Goal: Navigation & Orientation: Find specific page/section

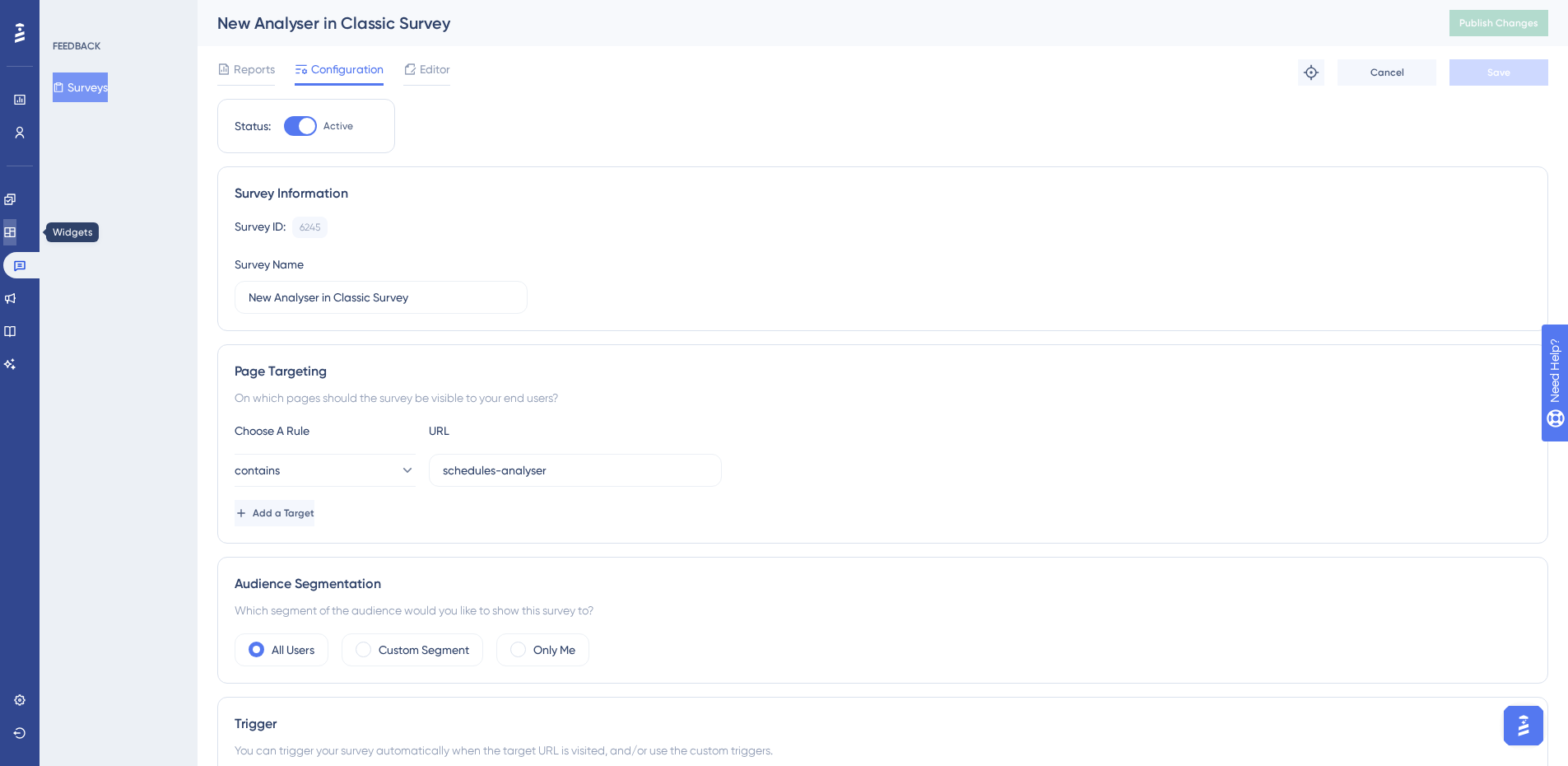
click at [16, 234] on link at bounding box center [9, 232] width 13 height 26
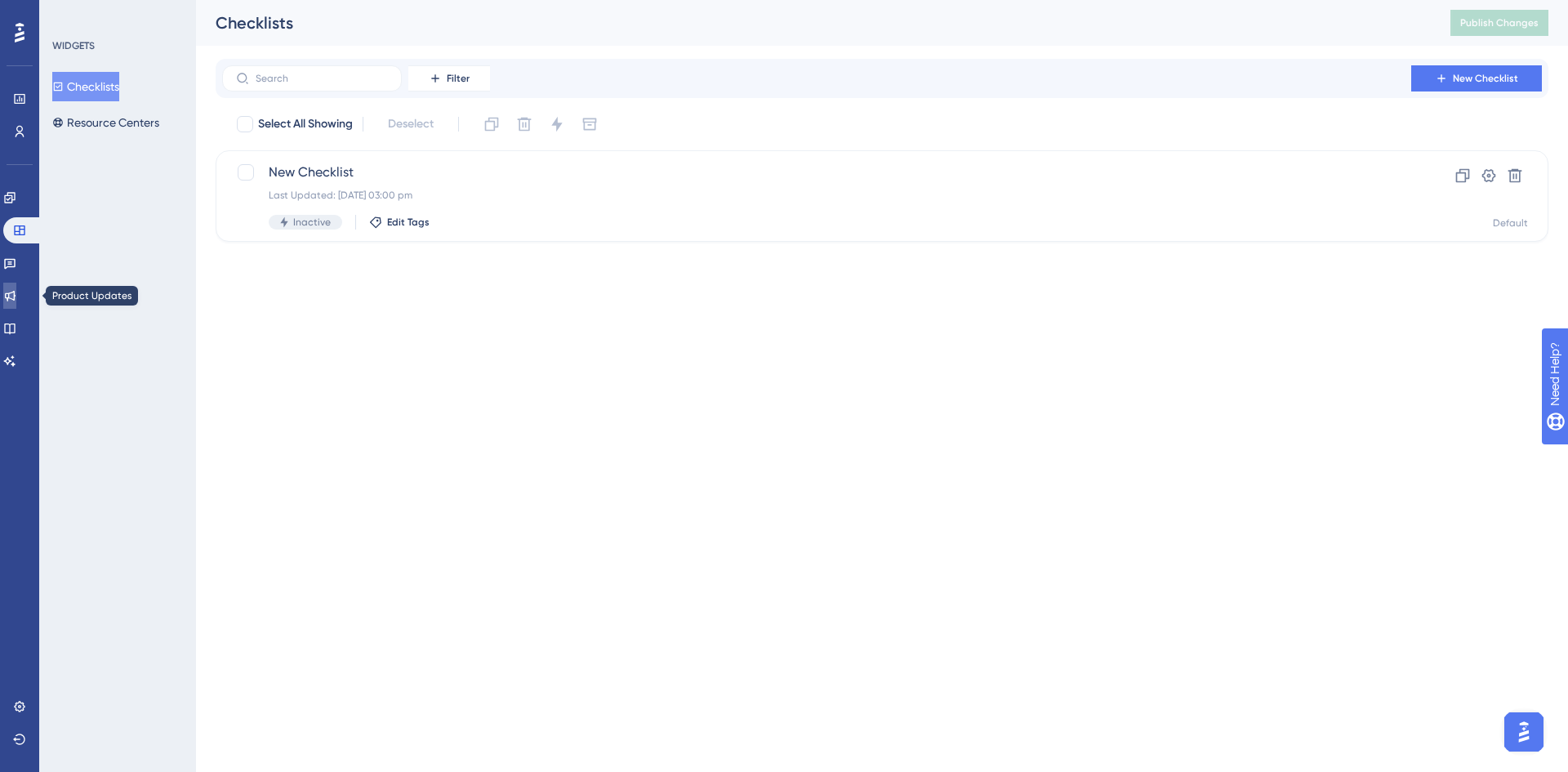
click at [16, 295] on icon at bounding box center [9, 295] width 13 height 13
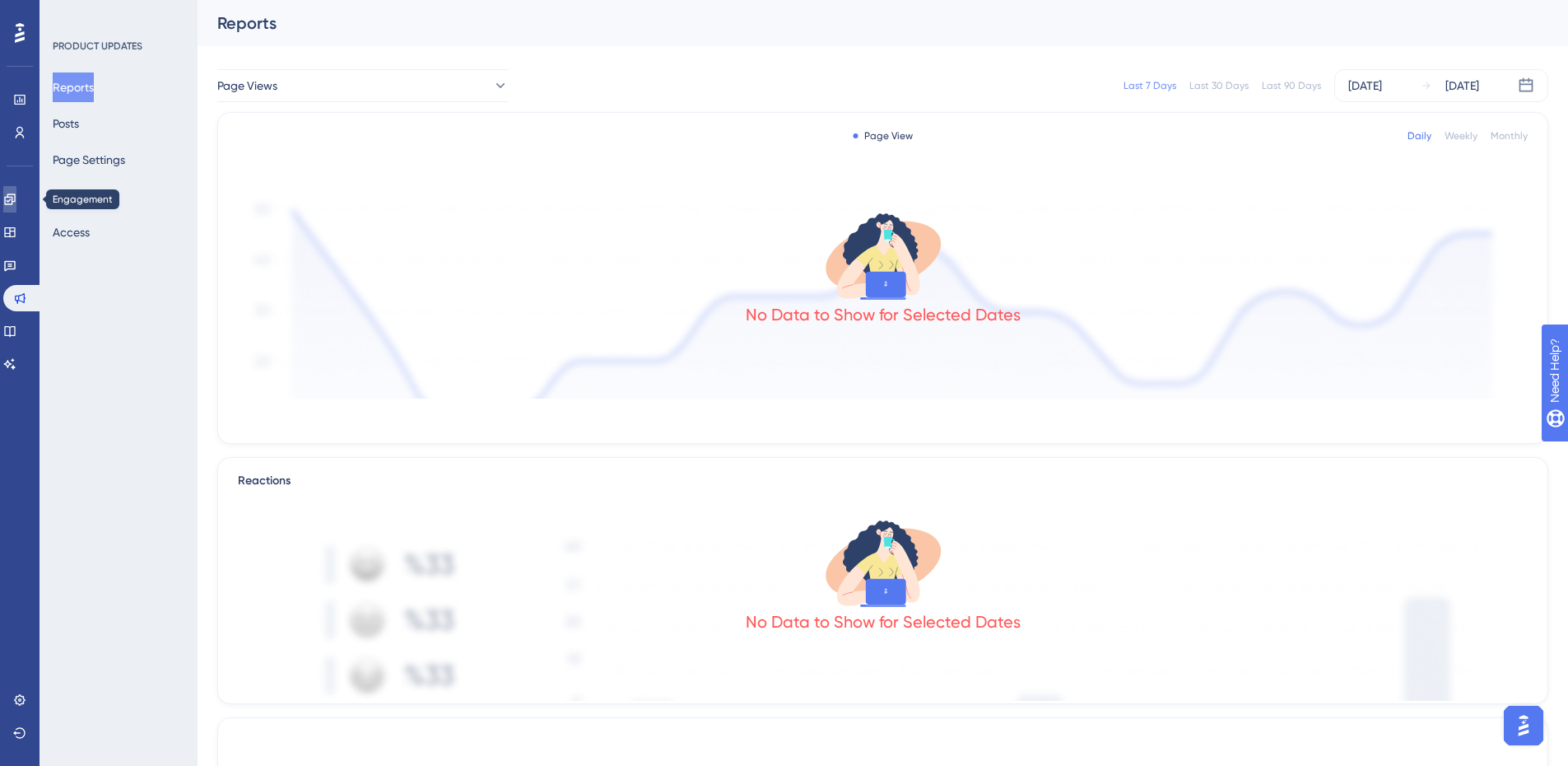
click at [16, 200] on icon at bounding box center [9, 199] width 13 height 13
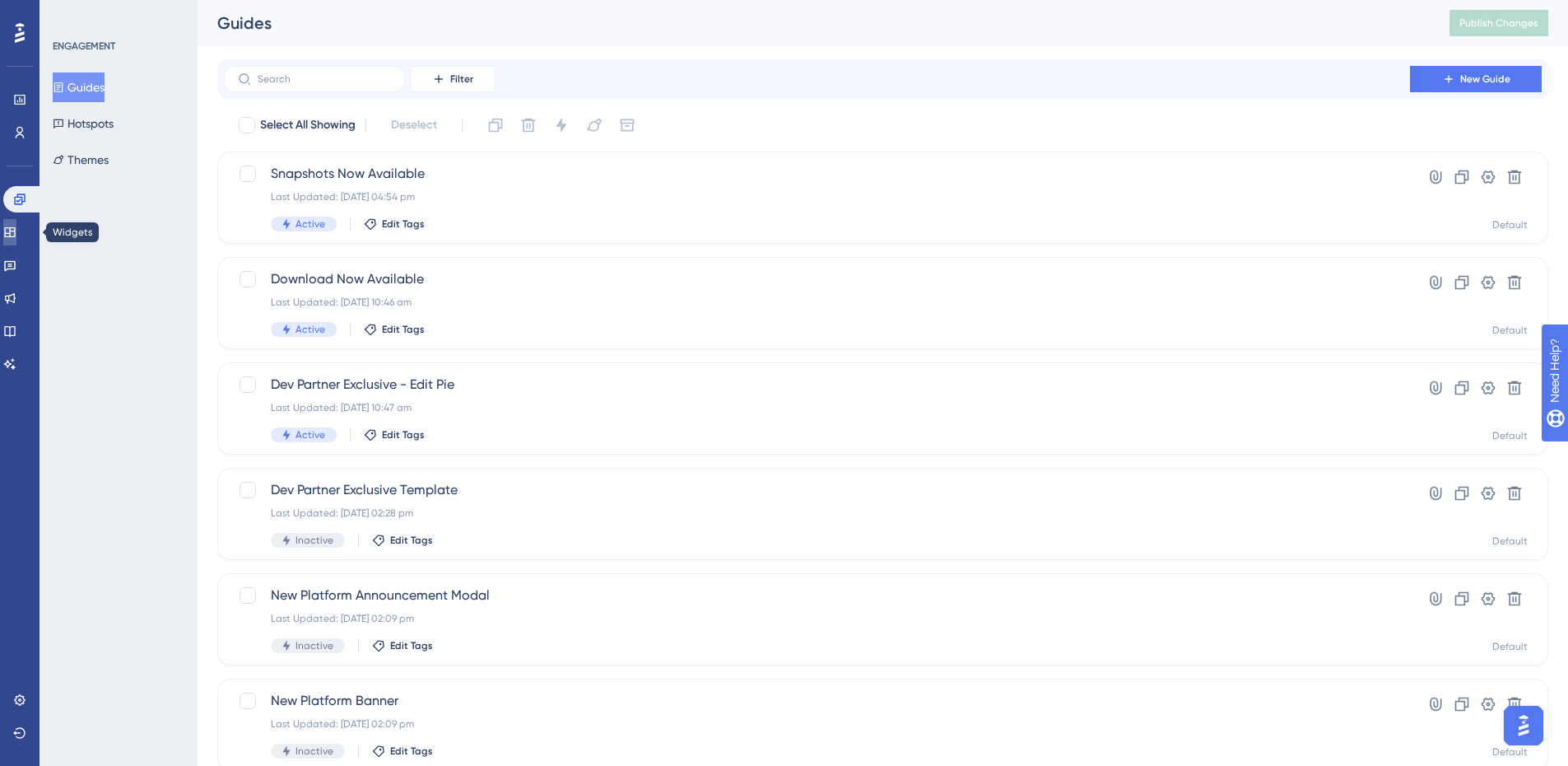
click at [16, 232] on icon at bounding box center [9, 232] width 13 height 13
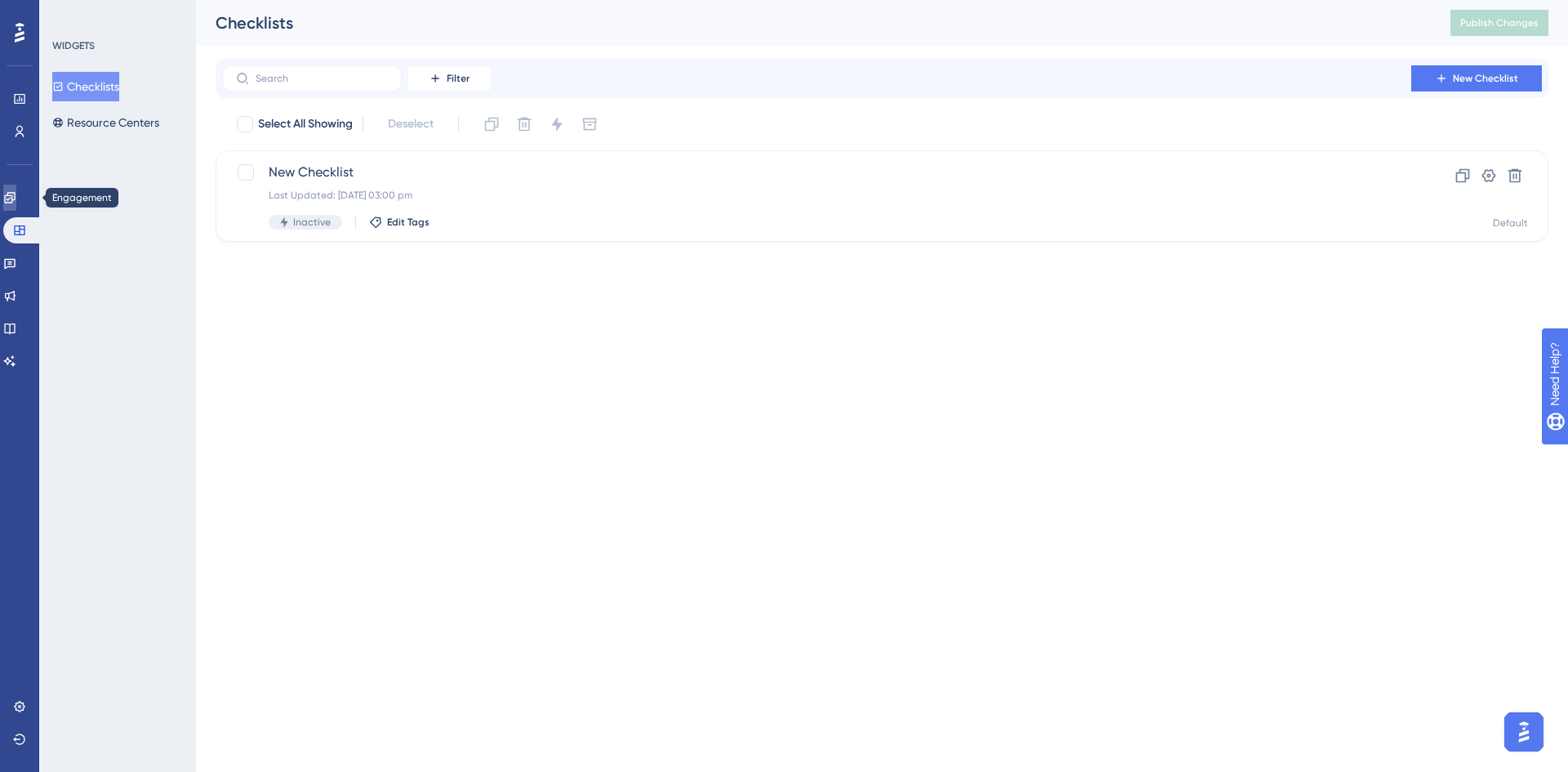
click at [15, 197] on icon at bounding box center [9, 197] width 11 height 11
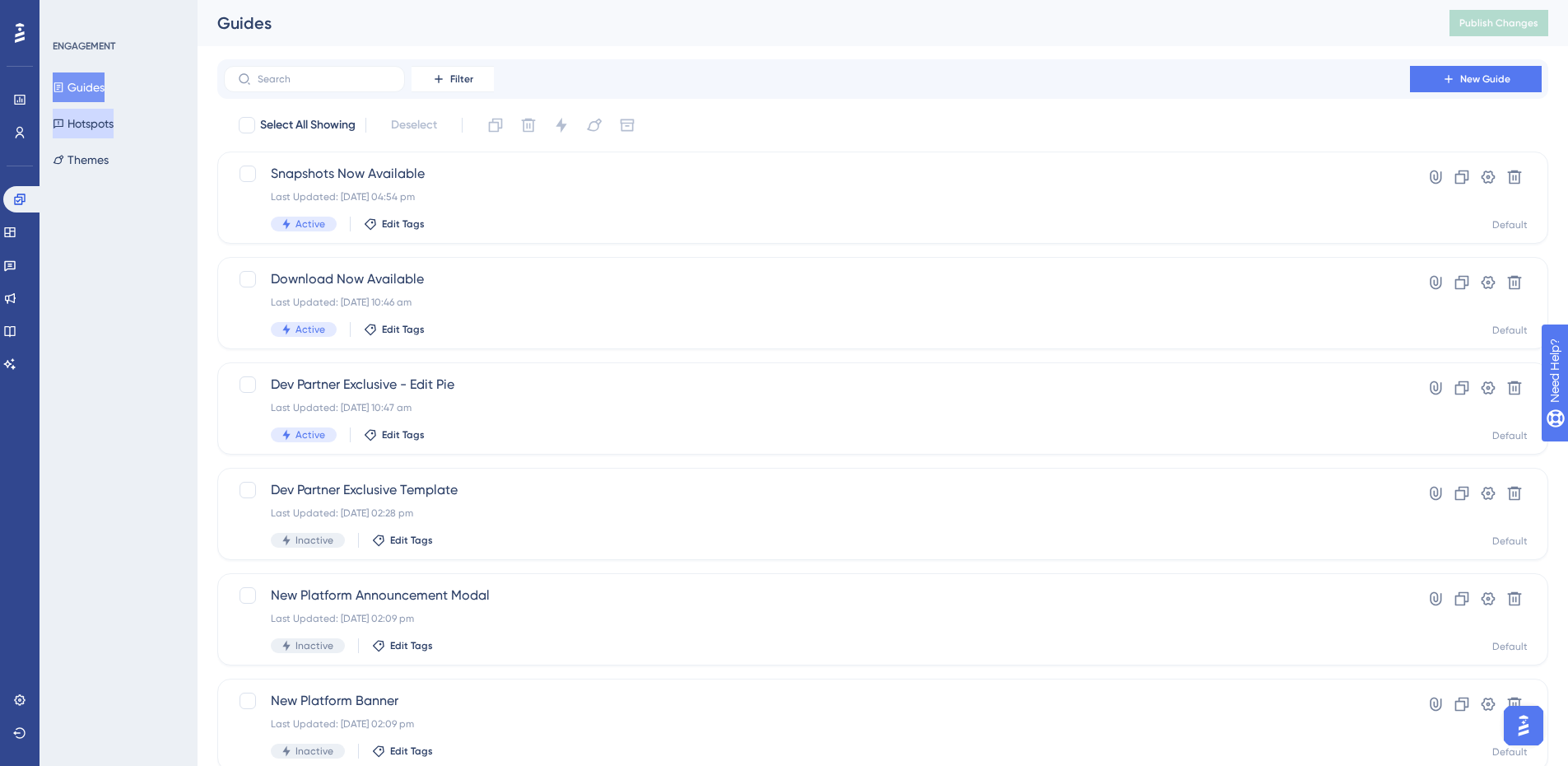
click at [114, 127] on button "Hotspots" at bounding box center [83, 124] width 61 height 30
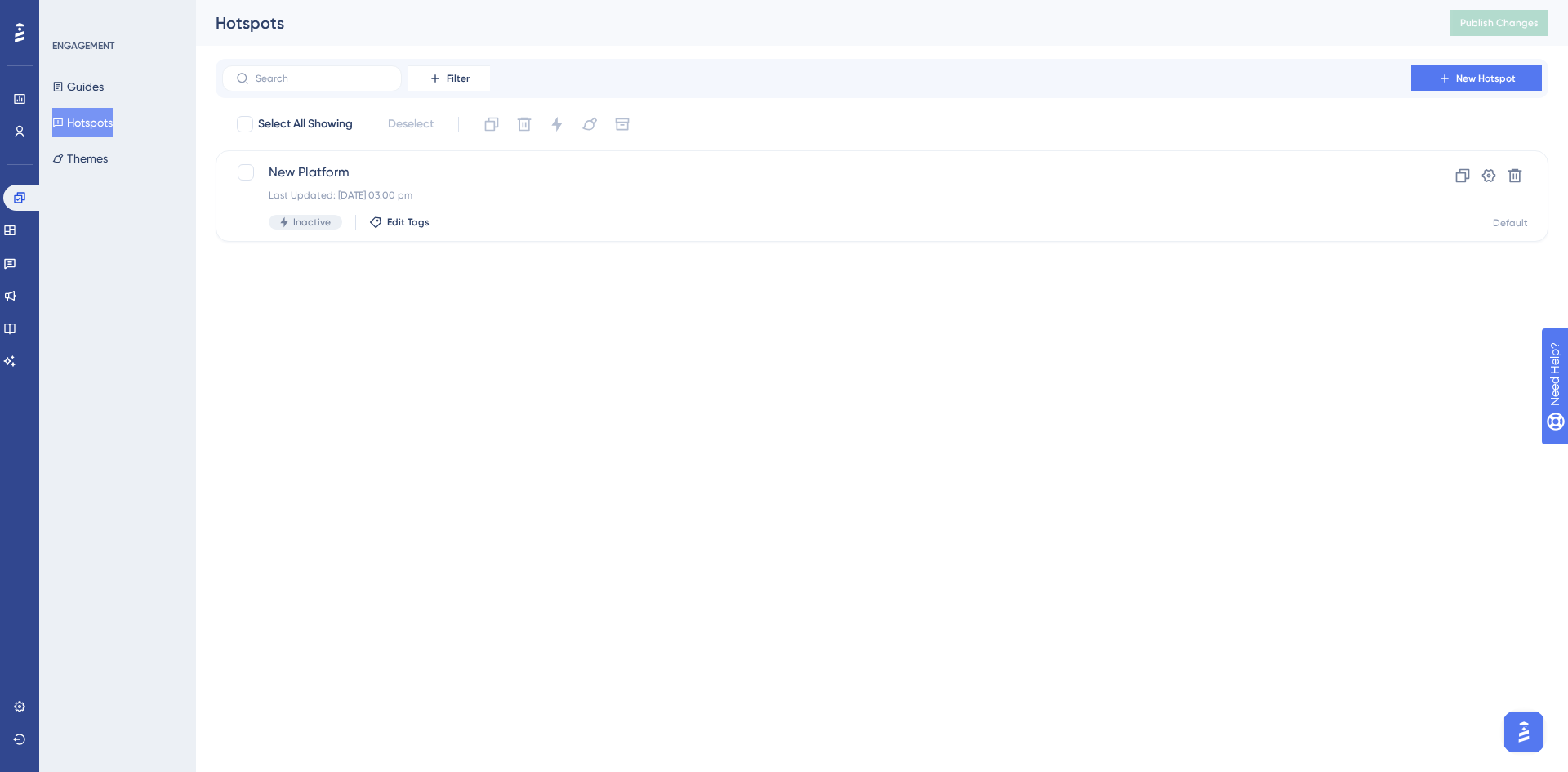
drag, startPoint x: 114, startPoint y: 126, endPoint x: 80, endPoint y: 220, distance: 100.0
click at [80, 220] on div "ENGAGEMENT Guides Hotspots Themes" at bounding box center [118, 386] width 157 height 772
